Goal: Answer question/provide support: Share knowledge or assist other users

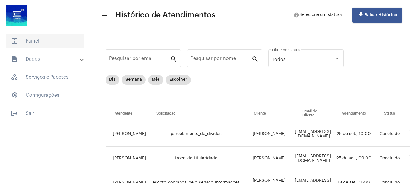
click at [60, 42] on span "dashboard Painel" at bounding box center [45, 41] width 78 height 14
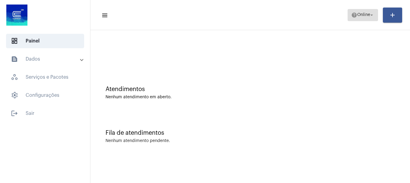
click at [347, 16] on button "help Online arrow_drop_down" at bounding box center [362, 15] width 30 height 12
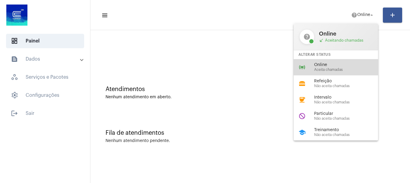
click at [349, 71] on span "Aceita chamadas" at bounding box center [348, 70] width 69 height 4
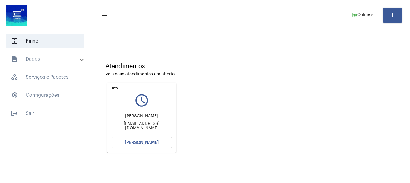
scroll to position [53, 0]
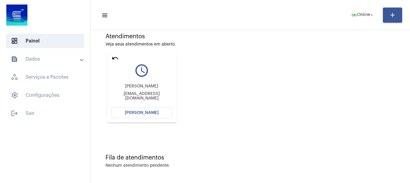
click at [124, 114] on button "[PERSON_NAME]" at bounding box center [141, 112] width 60 height 11
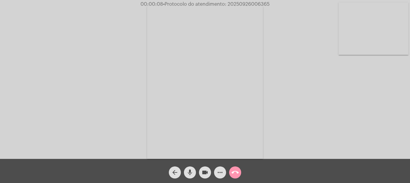
click at [191, 173] on mat-icon "mic" at bounding box center [189, 172] width 7 height 7
click at [191, 173] on mat-icon "mic_off" at bounding box center [189, 172] width 7 height 7
click at [215, 171] on button "more_horiz" at bounding box center [220, 172] width 12 height 12
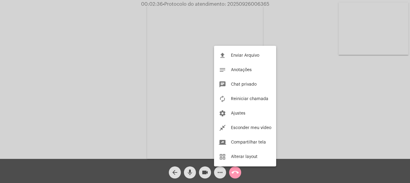
click at [247, 86] on span "Chat privado" at bounding box center [244, 84] width 26 height 4
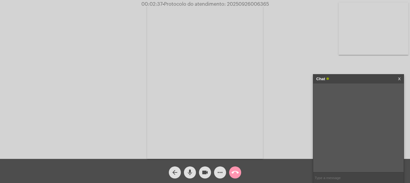
click at [371, 179] on input "text" at bounding box center [358, 177] width 90 height 11
type input "oii"
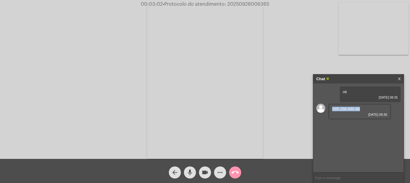
drag, startPoint x: 361, startPoint y: 108, endPoint x: 330, endPoint y: 109, distance: 31.1
click at [330, 109] on div "035.298.680.86 [DATE] 08:36" at bounding box center [359, 112] width 63 height 16
copy span "035.298.680.86"
click at [193, 177] on span "mic" at bounding box center [189, 172] width 7 height 12
click at [193, 177] on span "mic_off" at bounding box center [189, 172] width 7 height 12
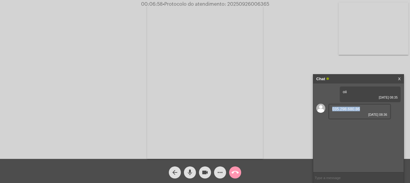
copy span "035.298.680.86"
click at [384, 48] on video at bounding box center [373, 28] width 70 height 52
click at [207, 175] on mat-icon "videocam" at bounding box center [204, 172] width 7 height 7
click at [193, 174] on mat-icon "mic" at bounding box center [189, 172] width 7 height 7
click at [186, 175] on mat-icon "mic_off" at bounding box center [189, 172] width 7 height 7
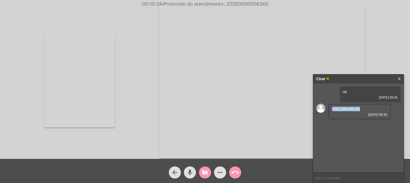
click at [200, 173] on button "videocam_off" at bounding box center [205, 172] width 12 height 12
click at [258, 177] on div "arrow_back mic videocam more_horiz call_end" at bounding box center [205, 171] width 410 height 24
click at [202, 174] on mat-icon "videocam" at bounding box center [204, 172] width 7 height 7
click at [202, 174] on mat-icon "videocam_off" at bounding box center [204, 172] width 7 height 7
click at [189, 174] on mat-icon "mic" at bounding box center [189, 172] width 7 height 7
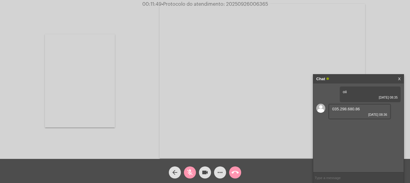
click at [205, 172] on mat-icon "videocam" at bounding box center [204, 172] width 7 height 7
click at [190, 169] on mat-icon "mic_off" at bounding box center [189, 172] width 7 height 7
click at [189, 174] on mat-icon "mic" at bounding box center [189, 172] width 7 height 7
click at [339, 128] on link "[URL][DOMAIN_NAME]" at bounding box center [353, 126] width 42 height 5
drag, startPoint x: 192, startPoint y: 168, endPoint x: 198, endPoint y: 168, distance: 5.8
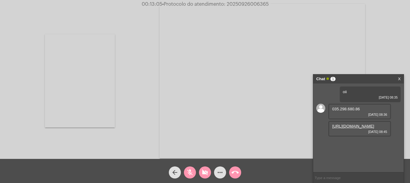
click at [192, 168] on span "mic_off" at bounding box center [189, 172] width 7 height 12
click at [205, 170] on mat-icon "videocam_off" at bounding box center [204, 172] width 7 height 7
click at [207, 177] on span "videocam" at bounding box center [204, 172] width 7 height 12
click at [193, 175] on mat-icon "mic" at bounding box center [189, 172] width 7 height 7
drag, startPoint x: 203, startPoint y: 173, endPoint x: 188, endPoint y: 173, distance: 15.7
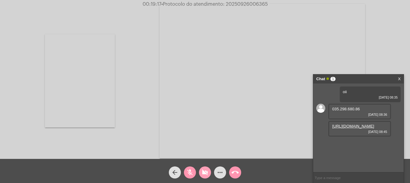
click at [203, 173] on mat-icon "videocam_off" at bounding box center [204, 172] width 7 height 7
click at [188, 173] on mat-icon "mic_off" at bounding box center [189, 172] width 7 height 7
click at [193, 172] on mat-icon "mic" at bounding box center [189, 172] width 7 height 7
click at [193, 171] on mat-icon "mic_off" at bounding box center [189, 172] width 7 height 7
click at [205, 172] on mat-icon "videocam" at bounding box center [204, 172] width 7 height 7
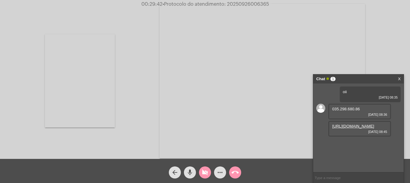
click at [189, 172] on mat-icon "mic" at bounding box center [189, 172] width 7 height 7
drag, startPoint x: 208, startPoint y: 168, endPoint x: 196, endPoint y: 169, distance: 12.1
click at [207, 168] on span "videocam_off" at bounding box center [204, 172] width 7 height 12
click at [188, 169] on mat-icon "mic_off" at bounding box center [189, 172] width 7 height 7
click at [258, 2] on span "• Protocolo do atendimento: 20250926006365" at bounding box center [215, 4] width 106 height 5
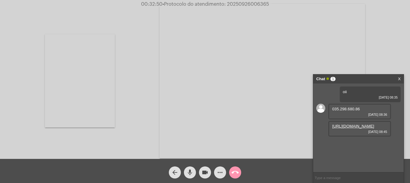
click at [258, 2] on span "• Protocolo do atendimento: 20250926006365" at bounding box center [215, 4] width 106 height 5
copy span "20250926006365"
click at [342, 174] on input "text" at bounding box center [358, 177] width 90 height 11
paste input "20250926006365"
type input "20250926006365"
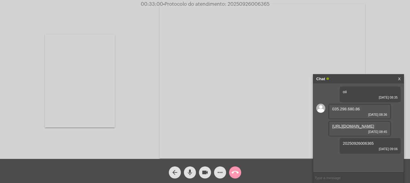
click at [235, 175] on mat-icon "call_end" at bounding box center [234, 172] width 7 height 7
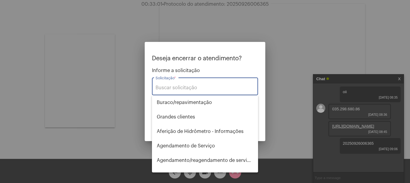
click at [225, 85] on input "Solicitação *" at bounding box center [204, 87] width 99 height 5
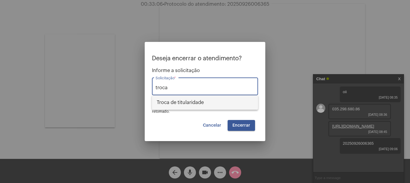
click at [214, 103] on span "Troca de titularidade" at bounding box center [205, 102] width 96 height 14
type input "Troca de titularidade"
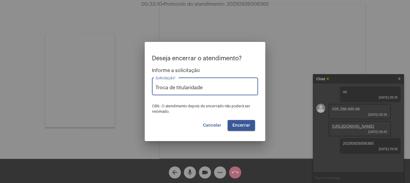
click at [244, 128] on button "Encerrar" at bounding box center [240, 125] width 27 height 11
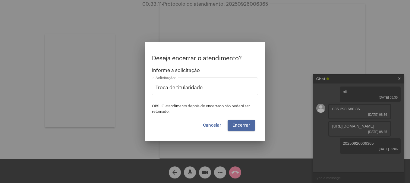
click at [244, 128] on button "Encerrar" at bounding box center [240, 125] width 27 height 11
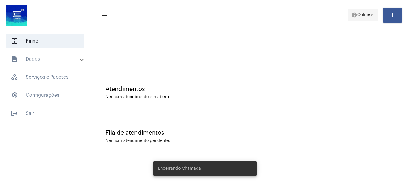
click at [365, 13] on span "Online" at bounding box center [363, 15] width 13 height 4
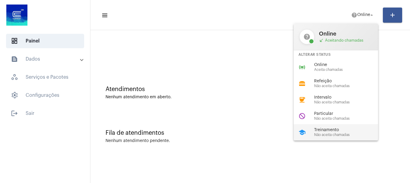
drag, startPoint x: 346, startPoint y: 129, endPoint x: 349, endPoint y: 126, distance: 4.3
click at [346, 129] on span "Treinamento" at bounding box center [348, 130] width 69 height 5
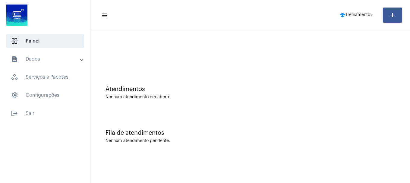
click at [334, 7] on mat-toolbar-row "menu school Treinamento arrow_drop_down add" at bounding box center [249, 14] width 319 height 19
click at [357, 28] on mat-toolbar "menu school Treinamento arrow_drop_down add" at bounding box center [249, 15] width 319 height 30
click at [357, 19] on span "school Treinamento arrow_drop_down" at bounding box center [356, 14] width 35 height 11
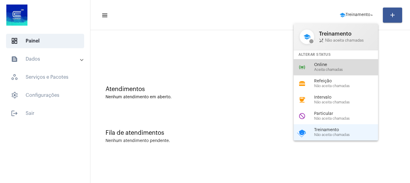
click at [357, 63] on span "Online" at bounding box center [348, 65] width 69 height 5
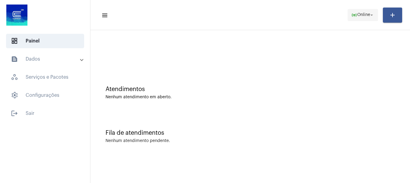
click at [366, 17] on span "Online" at bounding box center [363, 15] width 13 height 4
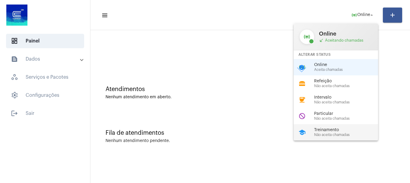
click at [334, 132] on span "Treinamento" at bounding box center [348, 130] width 69 height 5
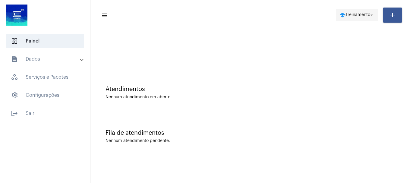
click at [357, 14] on span "Treinamento" at bounding box center [357, 15] width 25 height 4
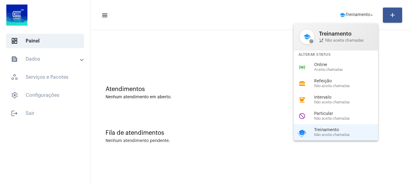
click at [323, 66] on div "Online Aceita chamadas" at bounding box center [348, 67] width 69 height 9
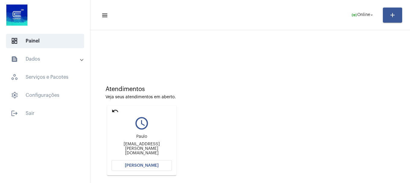
click at [130, 161] on button "[PERSON_NAME]" at bounding box center [141, 165] width 60 height 11
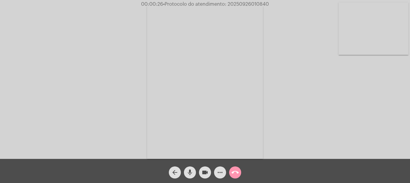
click at [97, 67] on div "Acessando Câmera e Microfone..." at bounding box center [205, 81] width 409 height 159
click at [187, 171] on mat-icon "mic" at bounding box center [189, 172] width 7 height 7
click at [188, 176] on mat-icon "mic_off" at bounding box center [189, 172] width 7 height 7
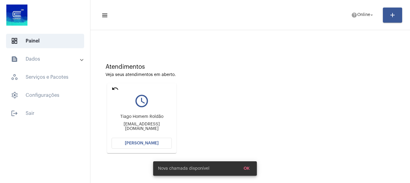
scroll to position [53, 0]
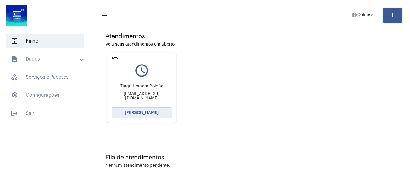
click at [139, 115] on button "[PERSON_NAME]" at bounding box center [141, 112] width 60 height 11
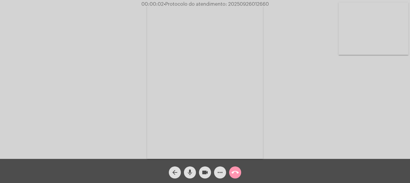
click at [191, 172] on mat-icon "mic" at bounding box center [189, 172] width 7 height 7
click at [191, 172] on mat-icon "mic_off" at bounding box center [189, 172] width 7 height 7
click at [191, 172] on mat-icon "mic" at bounding box center [189, 172] width 7 height 7
click at [191, 172] on mat-icon "mic_off" at bounding box center [189, 172] width 7 height 7
click at [192, 175] on mat-icon "mic" at bounding box center [189, 172] width 7 height 7
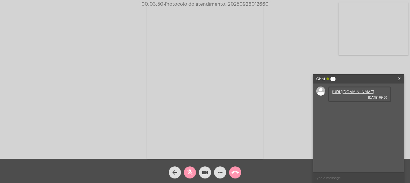
click at [360, 94] on link "https://neft-transfer-bucket.s3.amazonaws.com/temp-37dfea9f-3c28-b385-8847-b895…" at bounding box center [353, 91] width 42 height 5
click at [363, 111] on link "https://neft-transfer-bucket.s3.amazonaws.com/temp-4df2822a-0436-6e4d-517a-b8e3…" at bounding box center [353, 109] width 42 height 5
click at [354, 128] on link "https://neft-transfer-bucket.s3.amazonaws.com/temp-f96d4042-64b3-7095-0686-4e19…" at bounding box center [353, 126] width 42 height 5
click at [190, 169] on mat-icon "mic_off" at bounding box center [189, 172] width 7 height 7
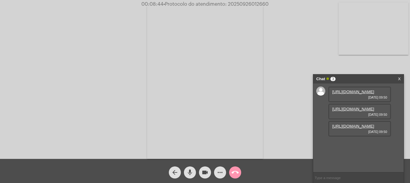
click at [202, 170] on mat-icon "videocam" at bounding box center [204, 172] width 7 height 7
click at [189, 169] on mat-icon "mic" at bounding box center [189, 172] width 7 height 7
click at [205, 177] on span "videocam_off" at bounding box center [204, 172] width 7 height 12
click at [192, 171] on mat-icon "mic_off" at bounding box center [189, 172] width 7 height 7
click at [352, 179] on input "text" at bounding box center [358, 177] width 90 height 11
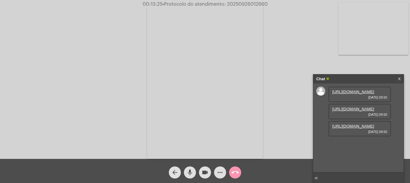
type input "oii"
type input "o senhor me escuta?"
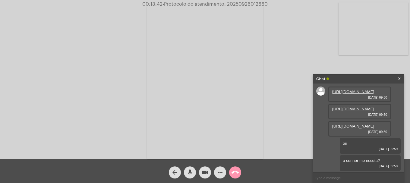
scroll to position [39, 0]
click at [220, 168] on span "more_horiz" at bounding box center [219, 172] width 7 height 12
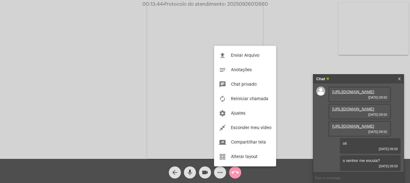
click at [344, 148] on div at bounding box center [205, 91] width 410 height 183
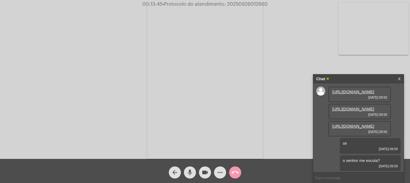
click at [224, 173] on button "more_horiz" at bounding box center [220, 172] width 12 height 12
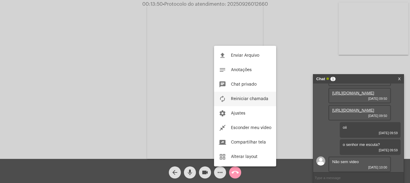
click at [237, 101] on button "autorenew Reiniciar chamada" at bounding box center [245, 99] width 62 height 14
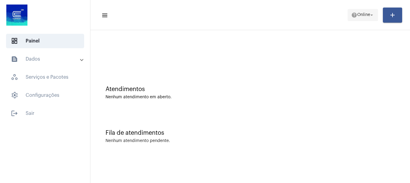
click at [353, 11] on span "help Online arrow_drop_down" at bounding box center [362, 14] width 23 height 11
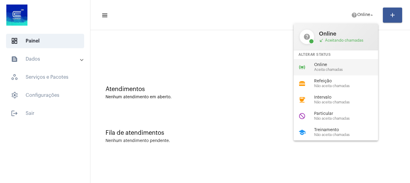
click at [332, 62] on div "online_prediction Online Aceita chamadas" at bounding box center [340, 67] width 94 height 16
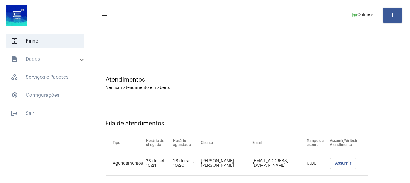
scroll to position [18, 0]
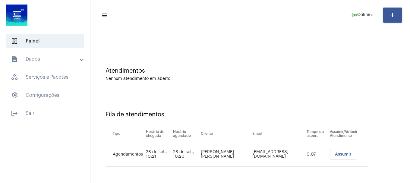
click at [339, 154] on span "Assumir" at bounding box center [343, 154] width 17 height 4
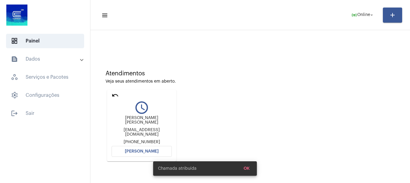
scroll to position [53, 0]
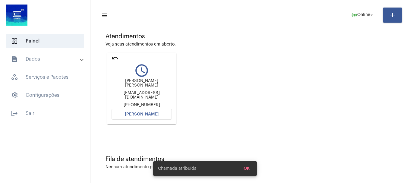
click at [134, 110] on button "[PERSON_NAME]" at bounding box center [141, 114] width 60 height 11
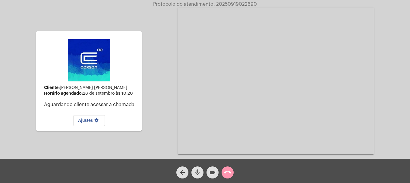
click at [194, 173] on mat-icon "mic" at bounding box center [197, 172] width 7 height 7
click at [197, 174] on mat-icon "mic_off" at bounding box center [197, 172] width 7 height 7
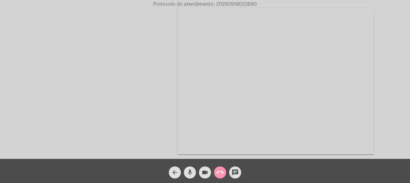
click at [191, 171] on mat-icon "mic" at bounding box center [189, 172] width 7 height 7
click at [192, 172] on mat-icon "mic_off" at bounding box center [189, 172] width 7 height 7
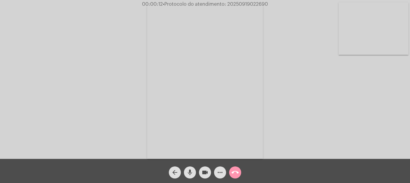
click at [193, 174] on mat-icon "mic" at bounding box center [189, 172] width 7 height 7
click at [193, 174] on mat-icon "mic_off" at bounding box center [189, 172] width 7 height 7
click at [194, 174] on button "mic" at bounding box center [190, 172] width 12 height 12
click at [194, 174] on button "mic_off" at bounding box center [190, 172] width 12 height 12
